Goal: Task Accomplishment & Management: Manage account settings

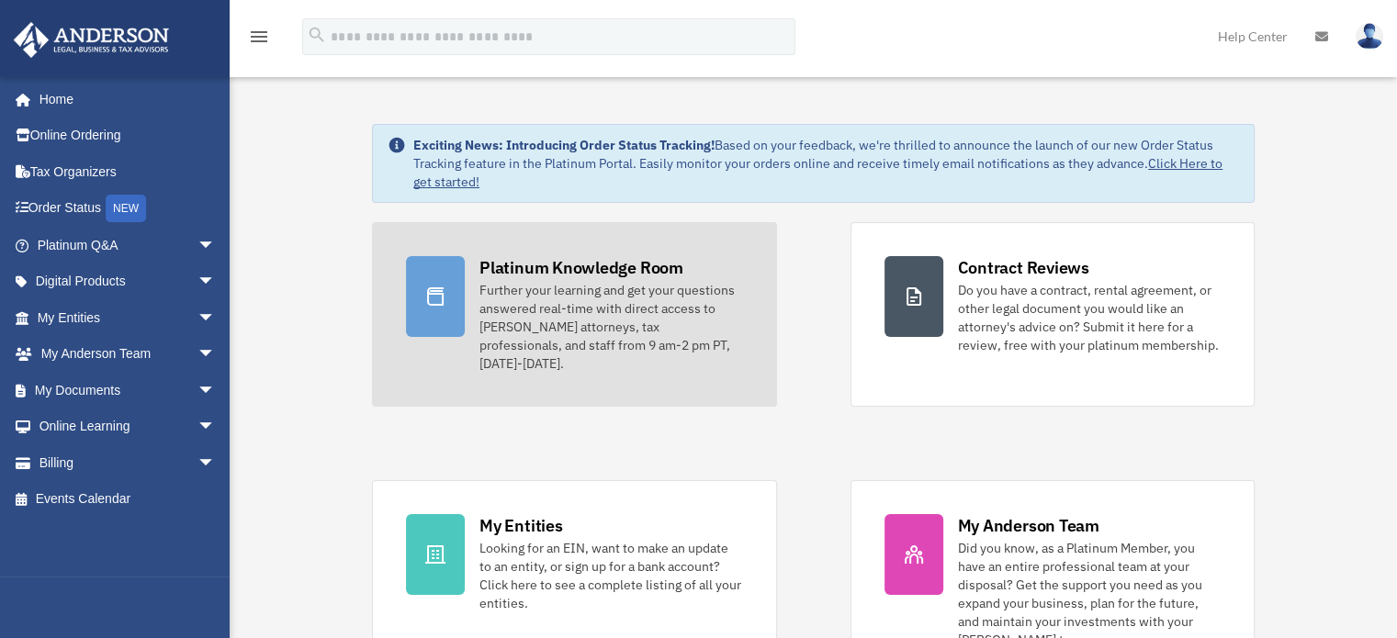
click at [600, 325] on div "Further your learning and get your questions answered real-time with direct acc…" at bounding box center [610, 327] width 263 height 92
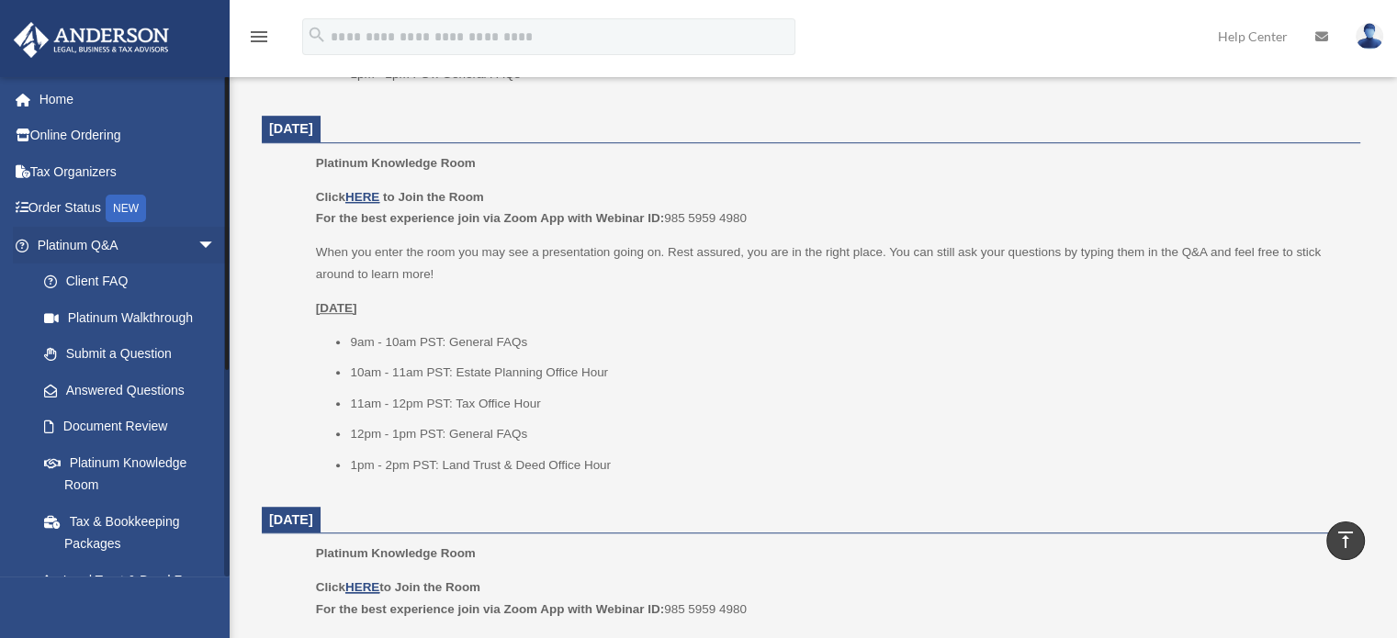
scroll to position [643, 0]
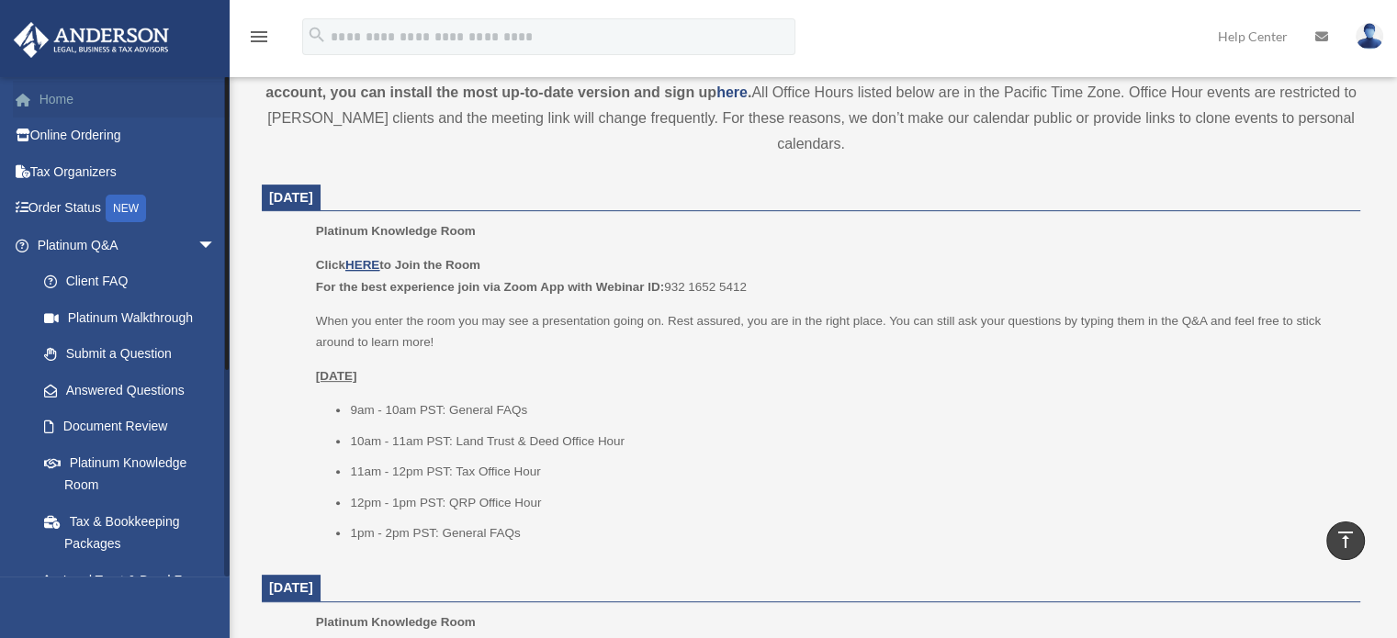
click at [59, 105] on link "Home" at bounding box center [128, 99] width 231 height 37
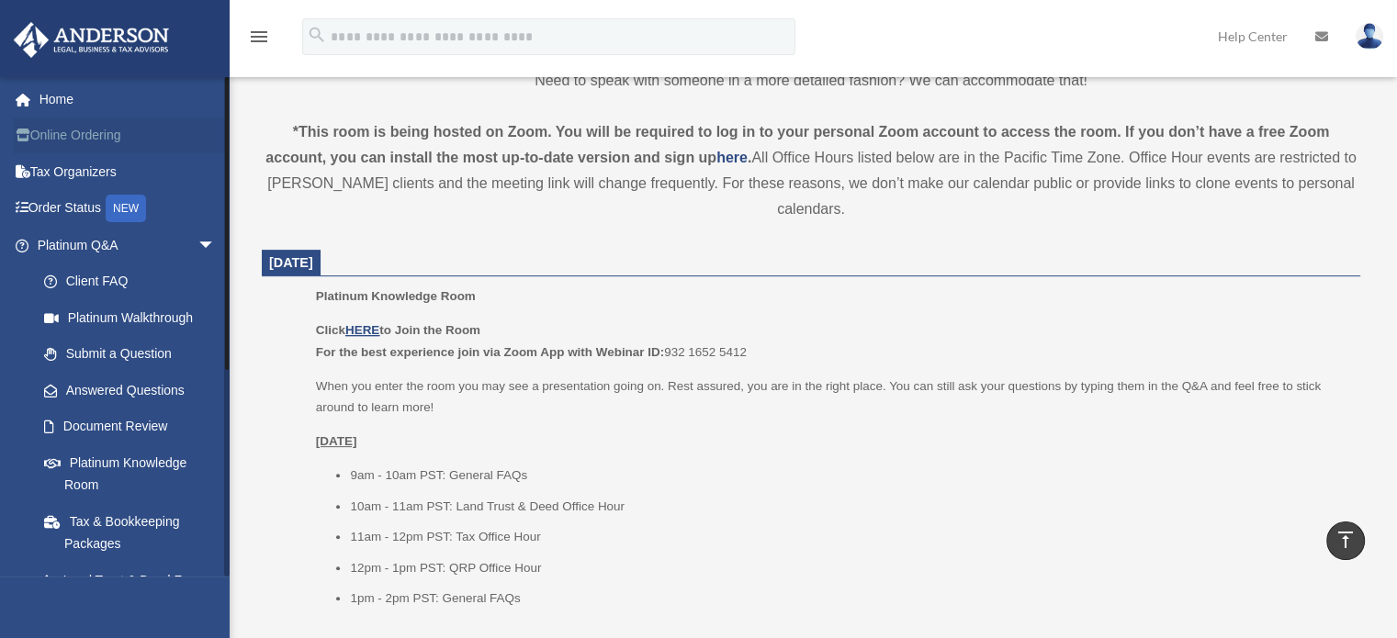
scroll to position [471, 0]
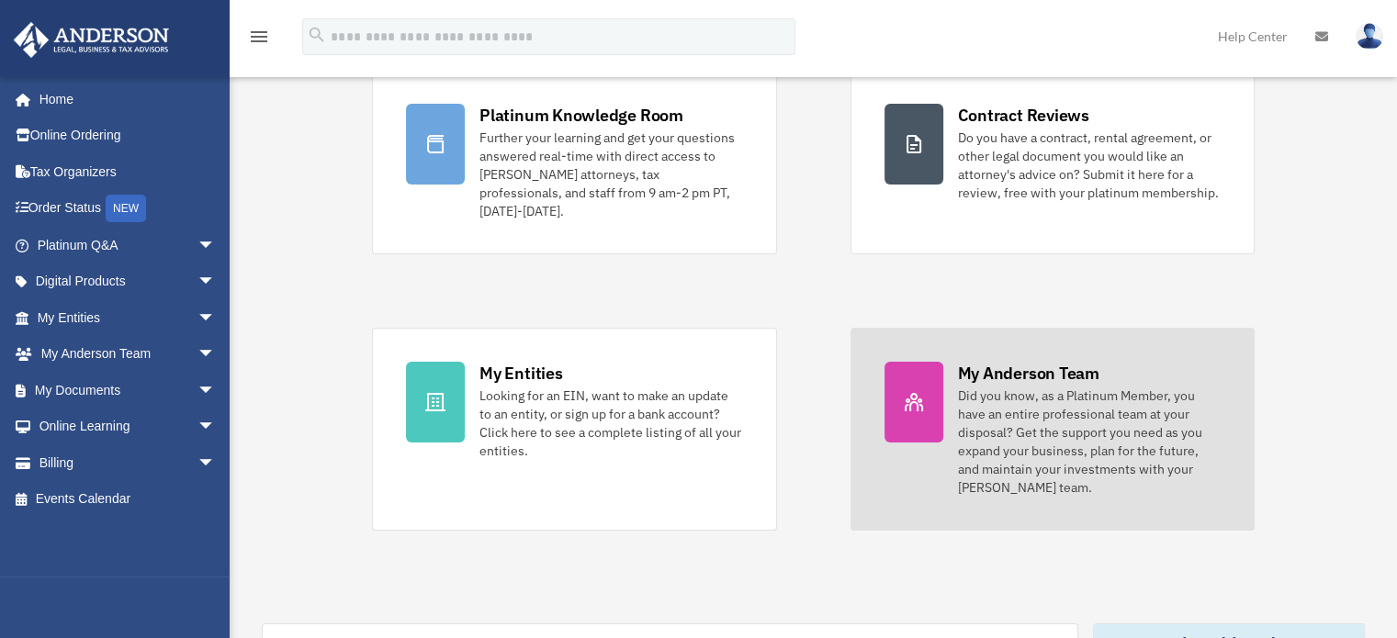
scroll to position [184, 0]
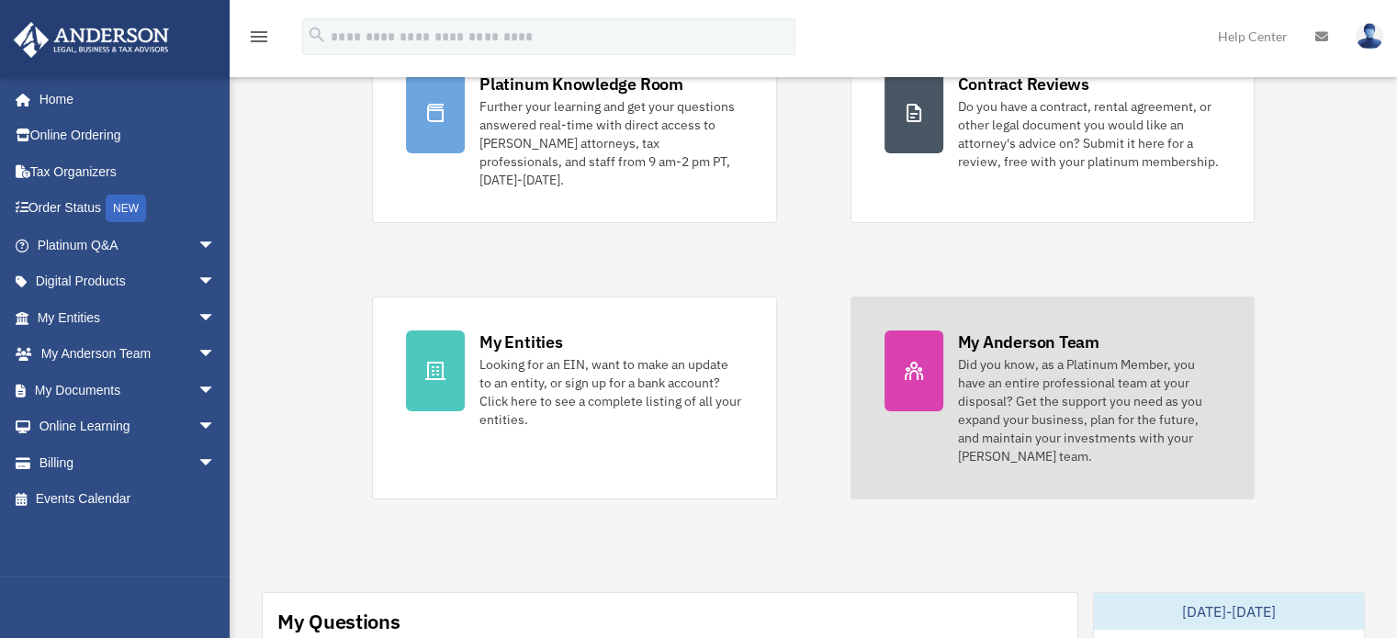
click at [1044, 361] on div "Did you know, as a Platinum Member, you have an entire professional team at you…" at bounding box center [1089, 410] width 263 height 110
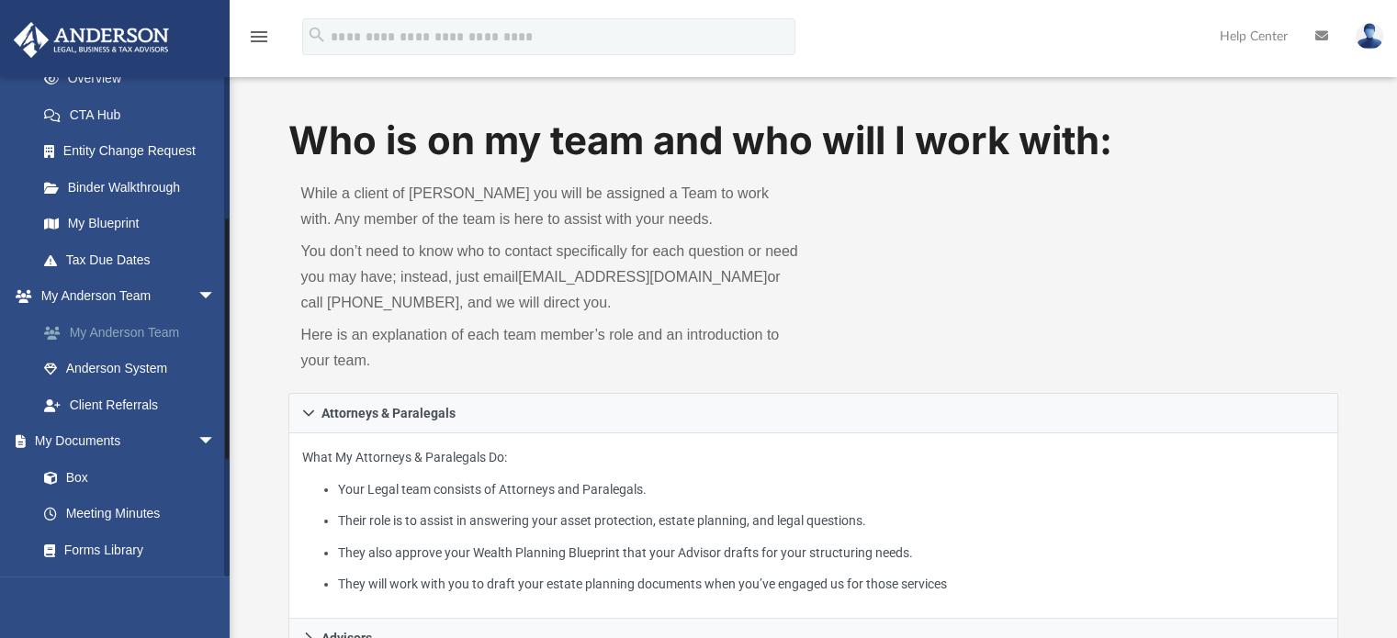
scroll to position [459, 0]
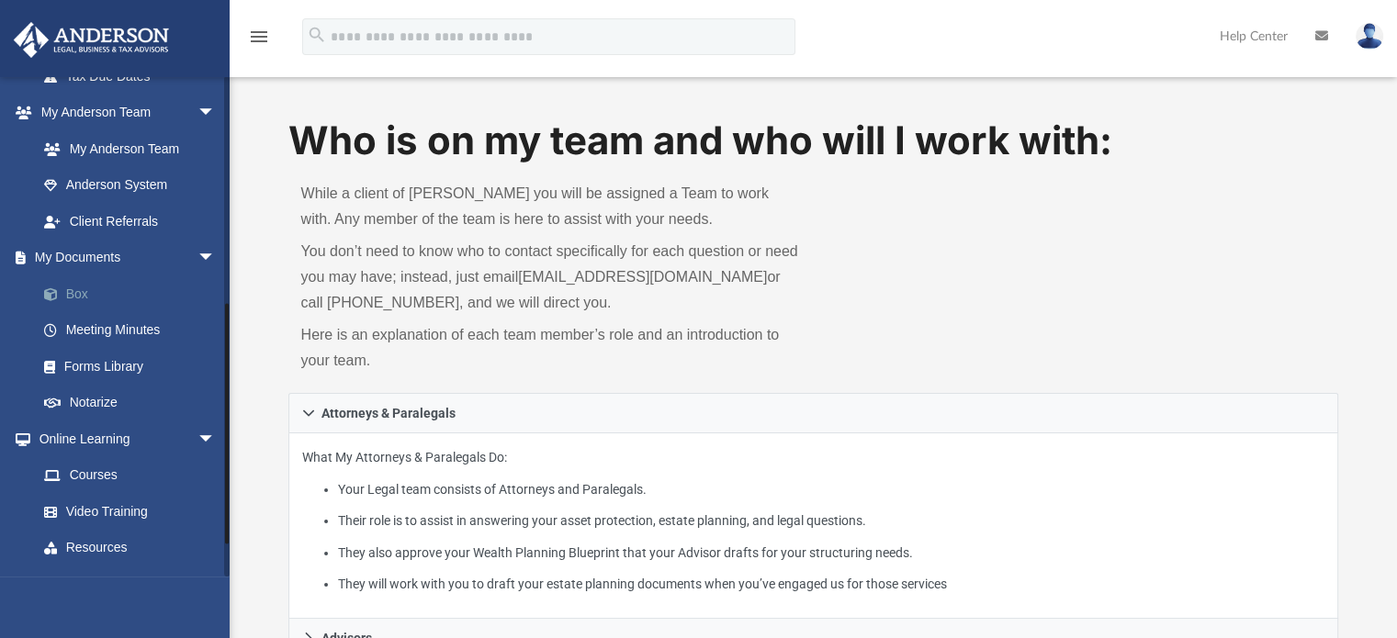
click at [81, 298] on link "Box" at bounding box center [135, 294] width 218 height 37
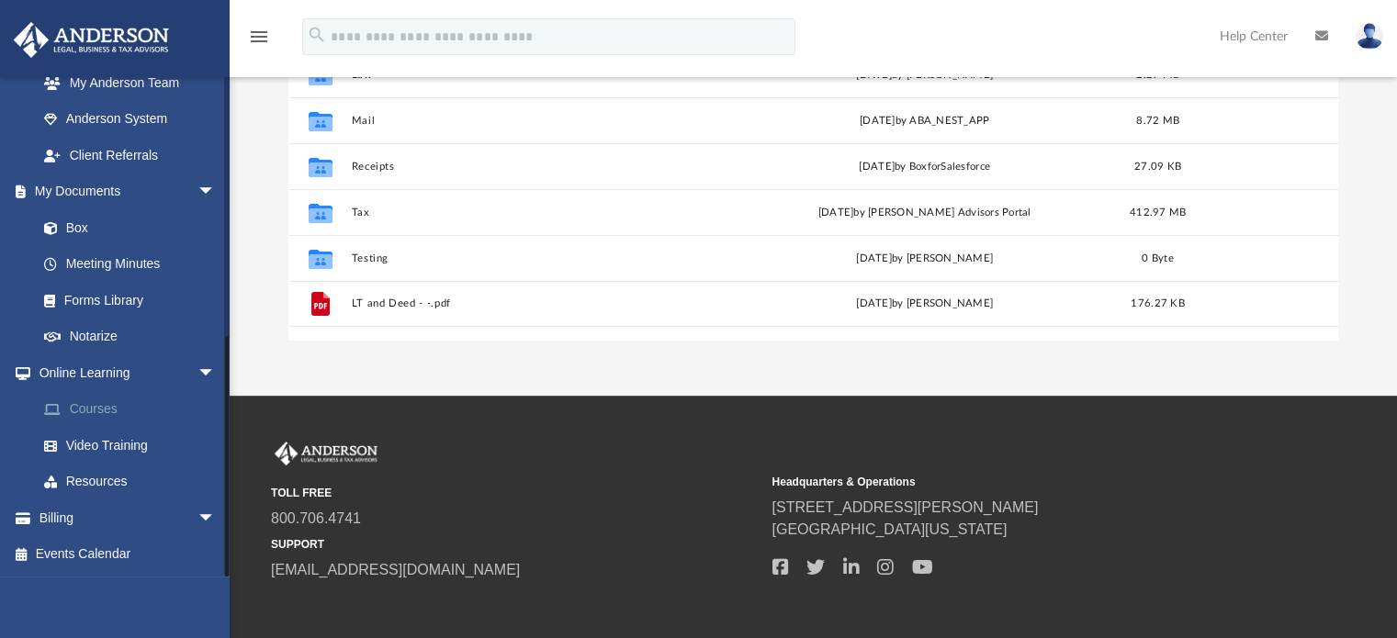
scroll to position [445, 0]
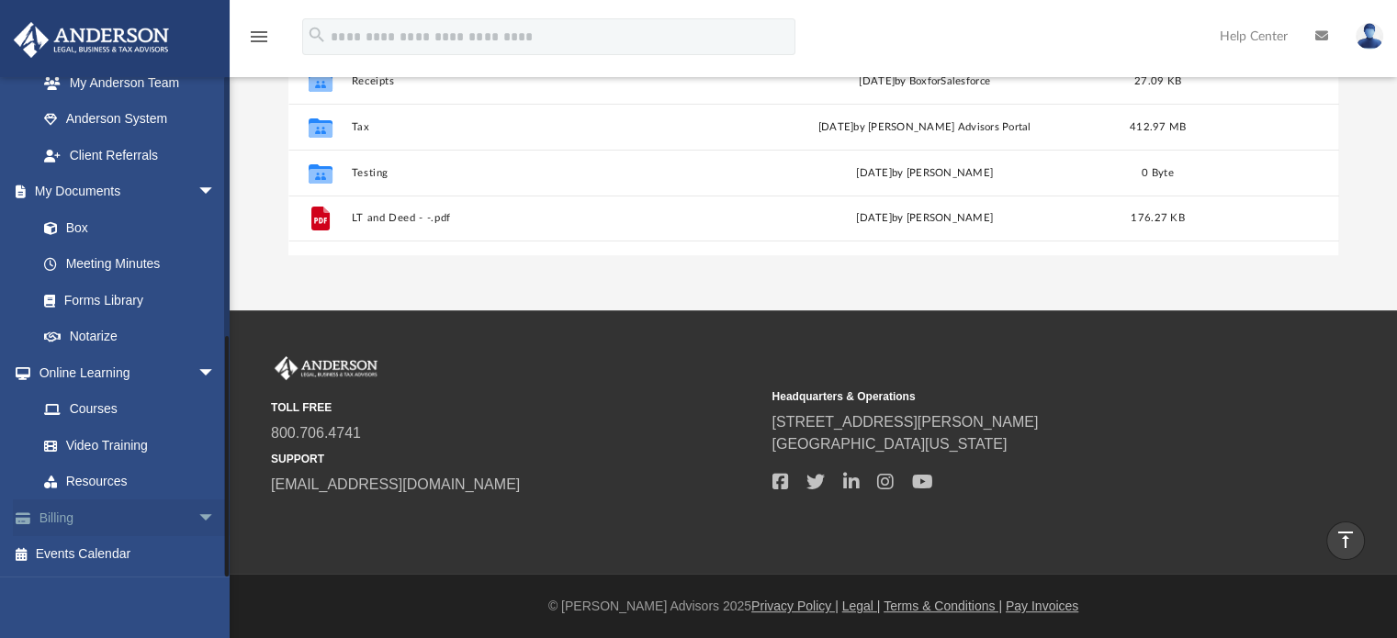
click at [197, 517] on span "arrow_drop_down" at bounding box center [215, 519] width 37 height 38
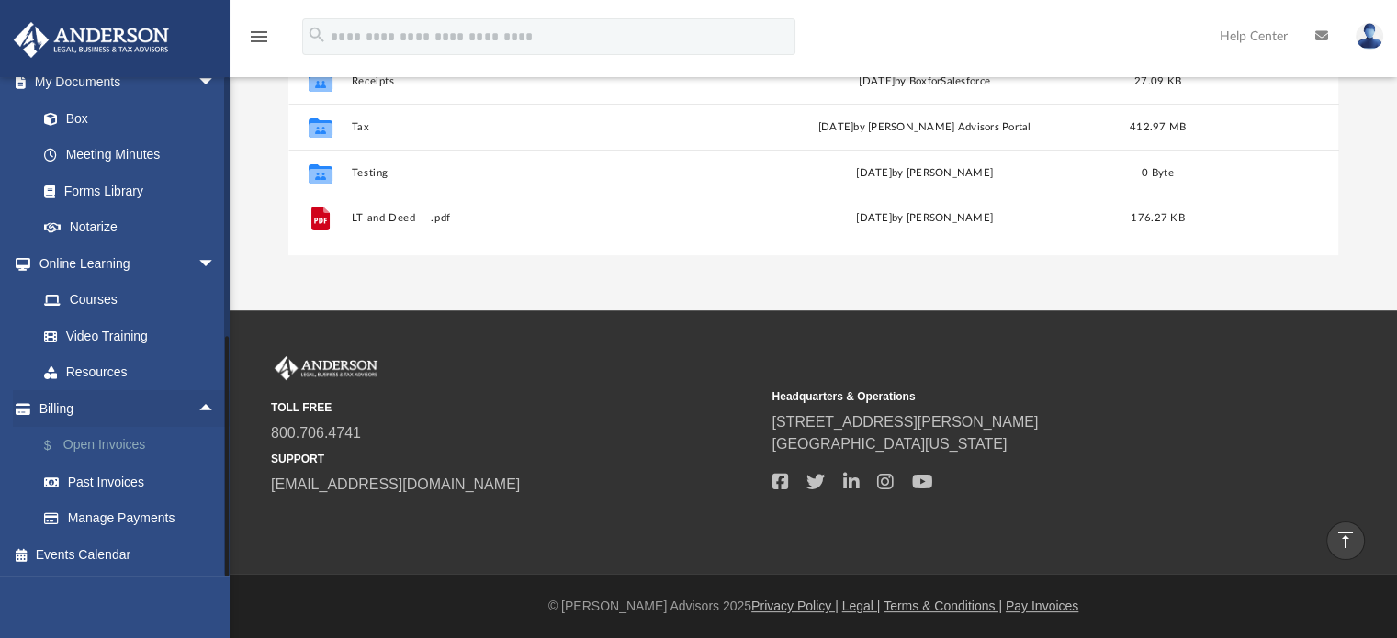
click at [73, 449] on link "$ Open Invoices" at bounding box center [135, 446] width 218 height 38
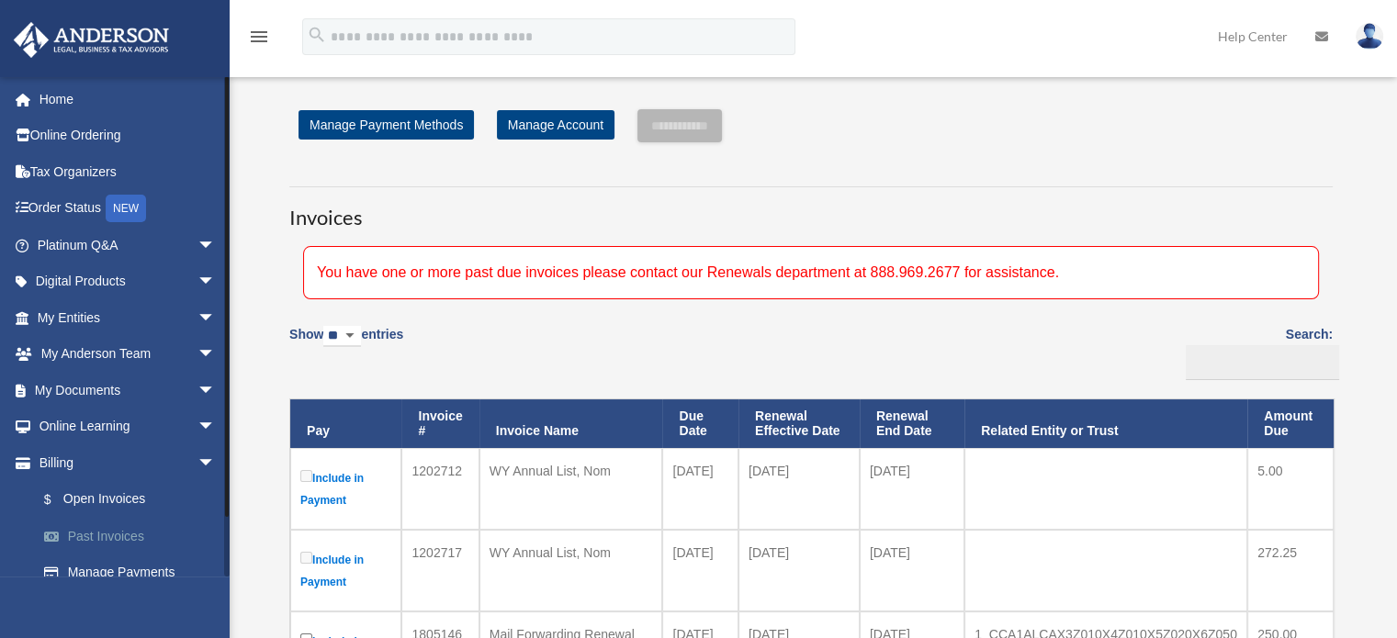
click at [98, 536] on link "Past Invoices" at bounding box center [135, 536] width 218 height 37
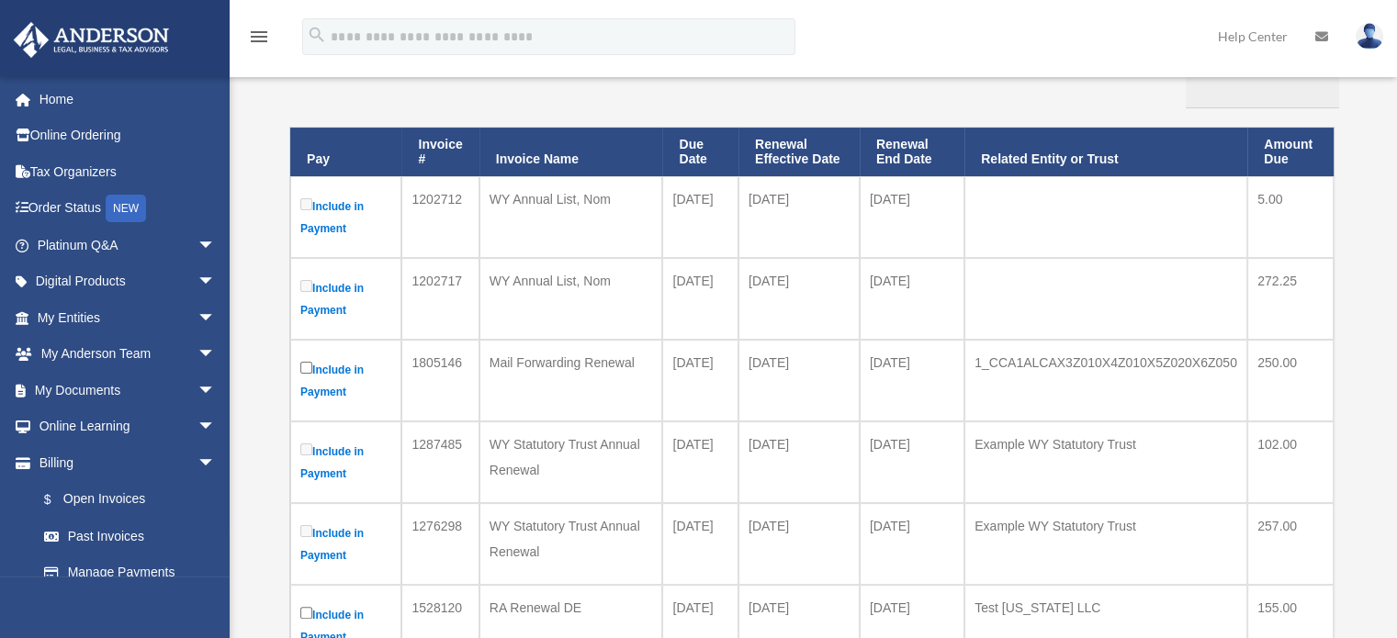
scroll to position [276, 0]
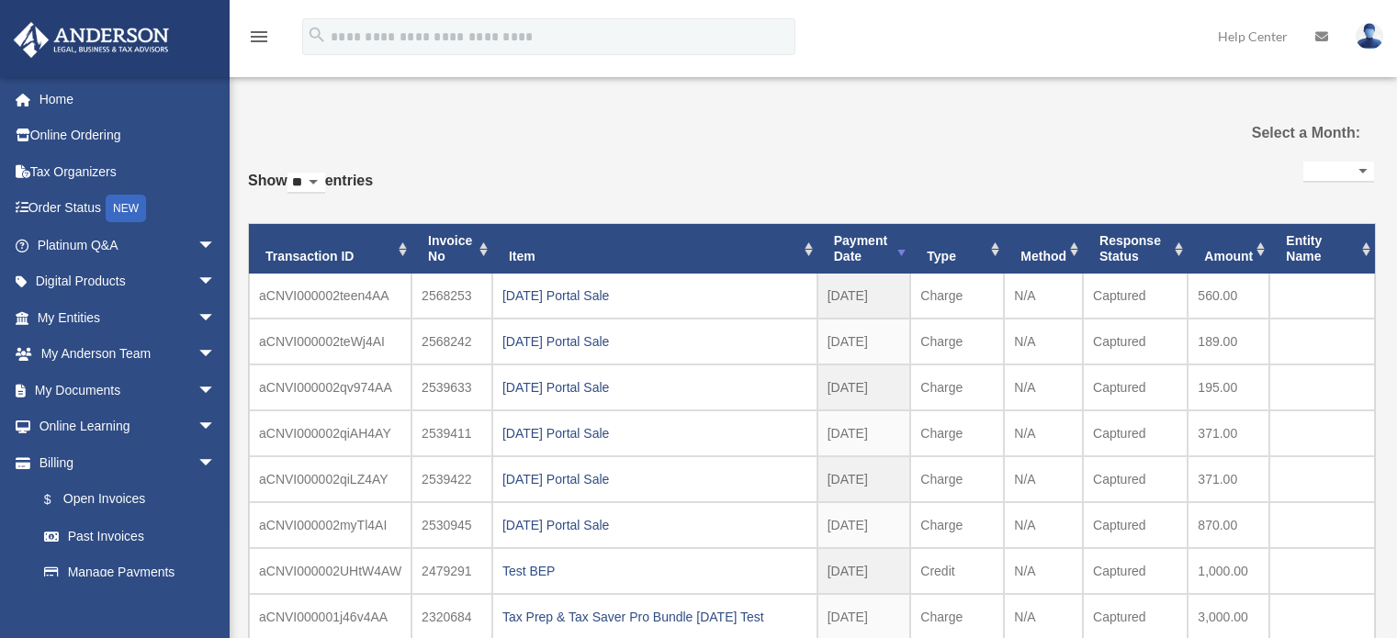
select select
click at [521, 144] on div "**********" at bounding box center [811, 468] width 1126 height 718
click at [62, 106] on link "Home" at bounding box center [128, 99] width 231 height 37
